Goal: Transaction & Acquisition: Purchase product/service

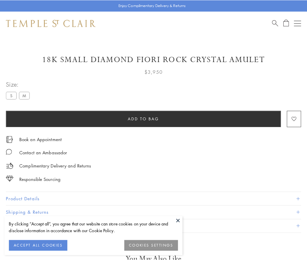
scroll to position [25, 0]
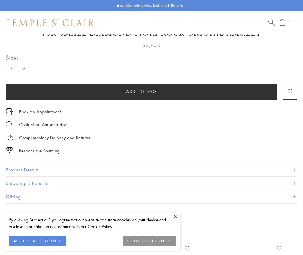
click at [141, 91] on span "Add to bag" at bounding box center [141, 91] width 31 height 6
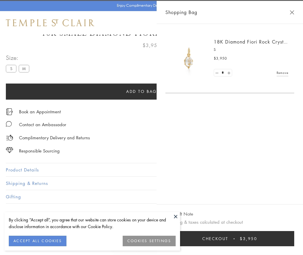
click at [284, 243] on button "Checkout $3,950" at bounding box center [229, 238] width 129 height 15
